Goal: Check status: Check status

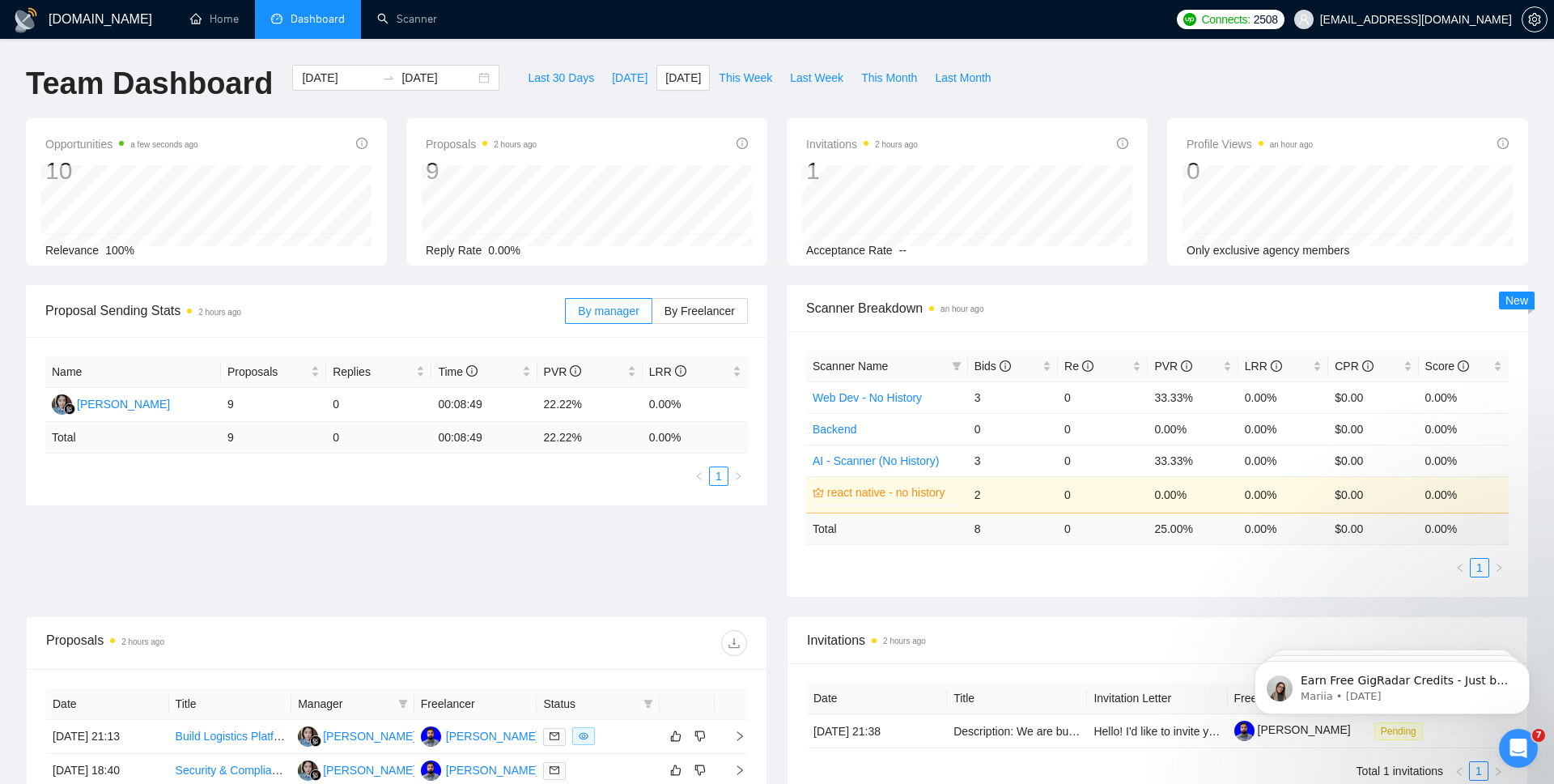
click at [349, 545] on div "Proposal Sending Stats 2 hours ago By manager By Freelancer Name Proposals Repl…" at bounding box center [777, 450] width 1522 height 331
click at [626, 78] on span "[DATE]" at bounding box center [630, 78] width 36 height 18
type input "[DATE]"
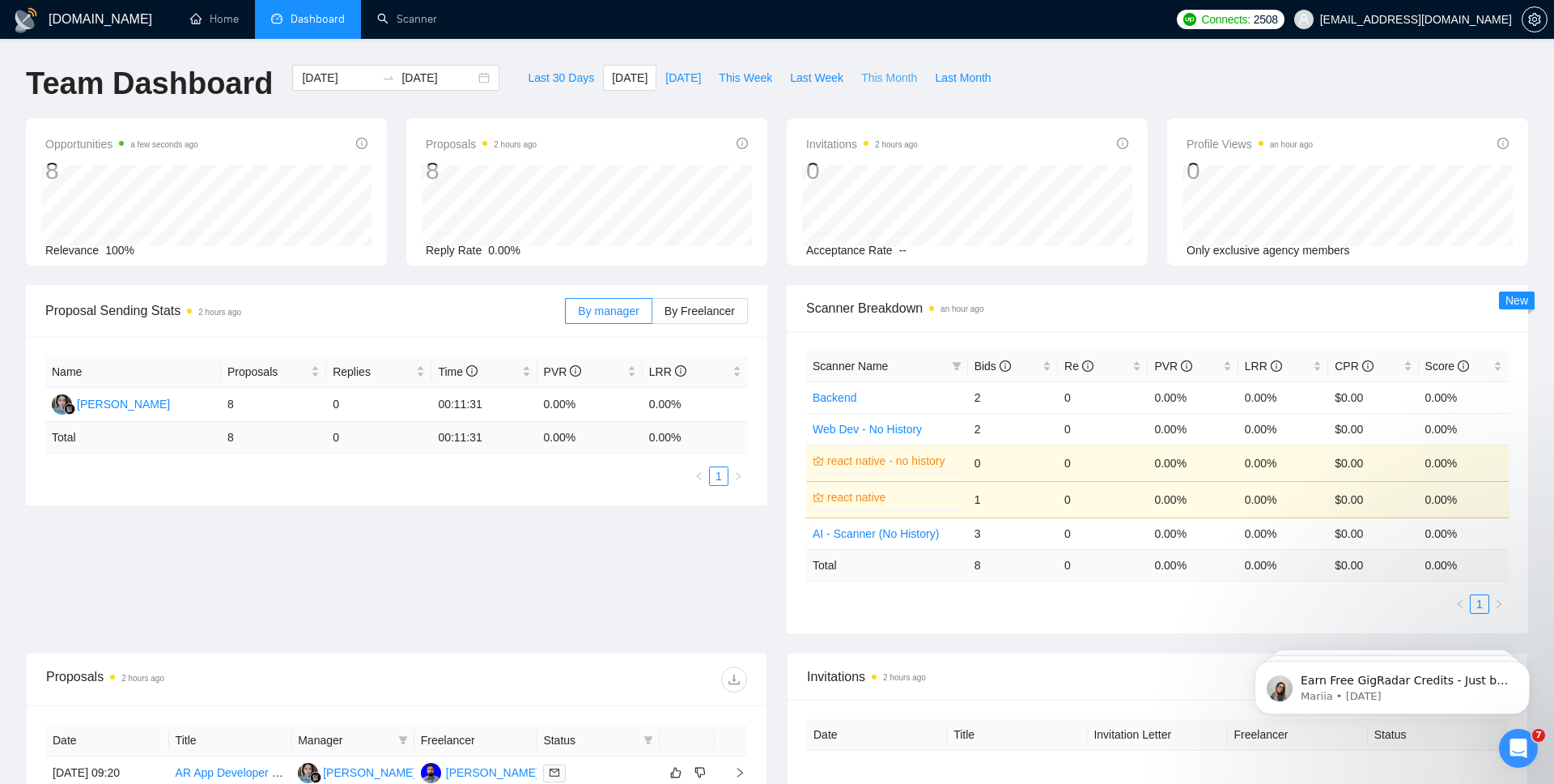
click at [902, 78] on span "This Month" at bounding box center [890, 78] width 56 height 18
type input "[DATE]"
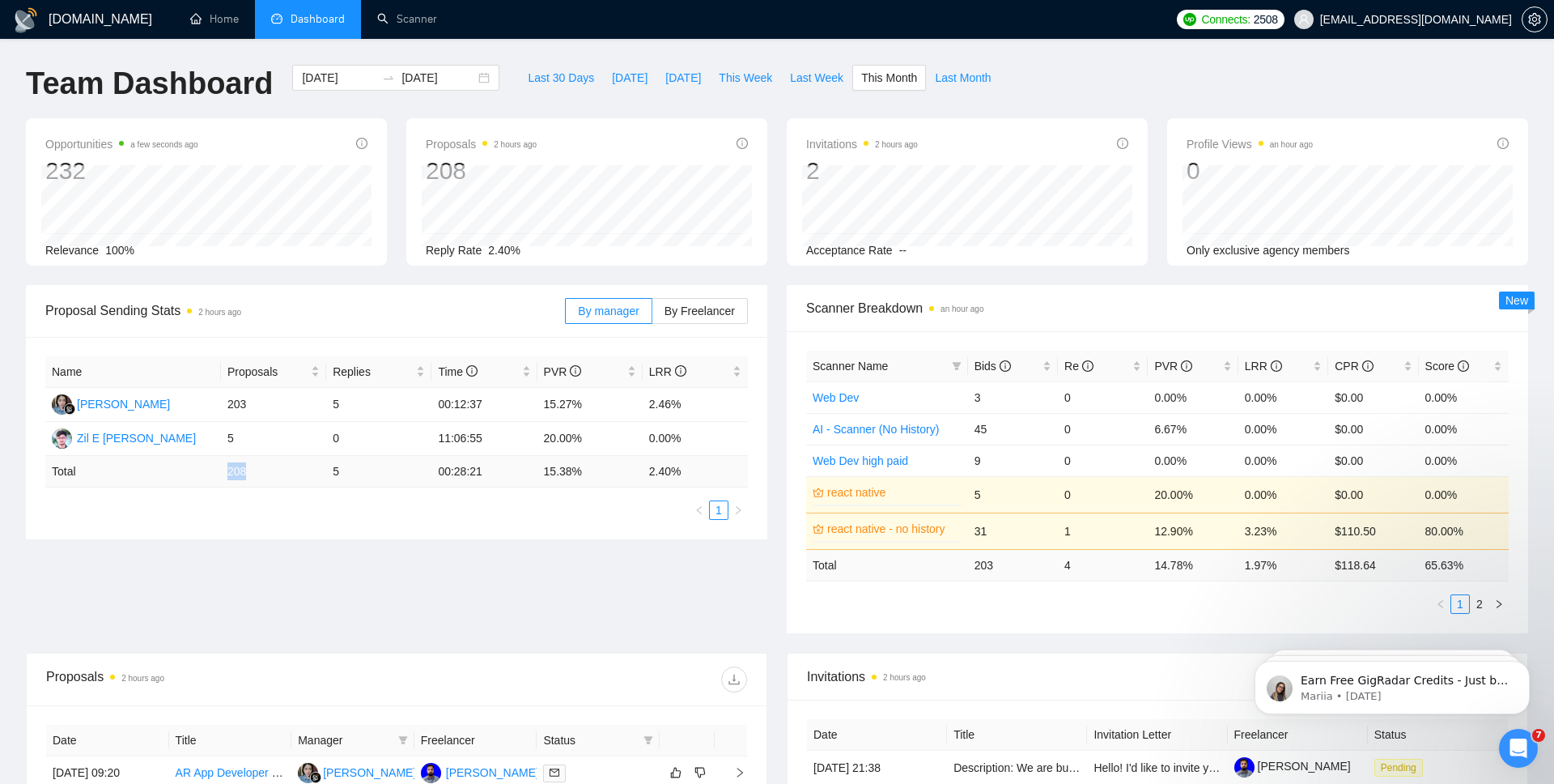
drag, startPoint x: 251, startPoint y: 471, endPoint x: 224, endPoint y: 472, distance: 27.0
click at [224, 472] on td "208" at bounding box center [274, 472] width 106 height 32
